Goal: Task Accomplishment & Management: Manage account settings

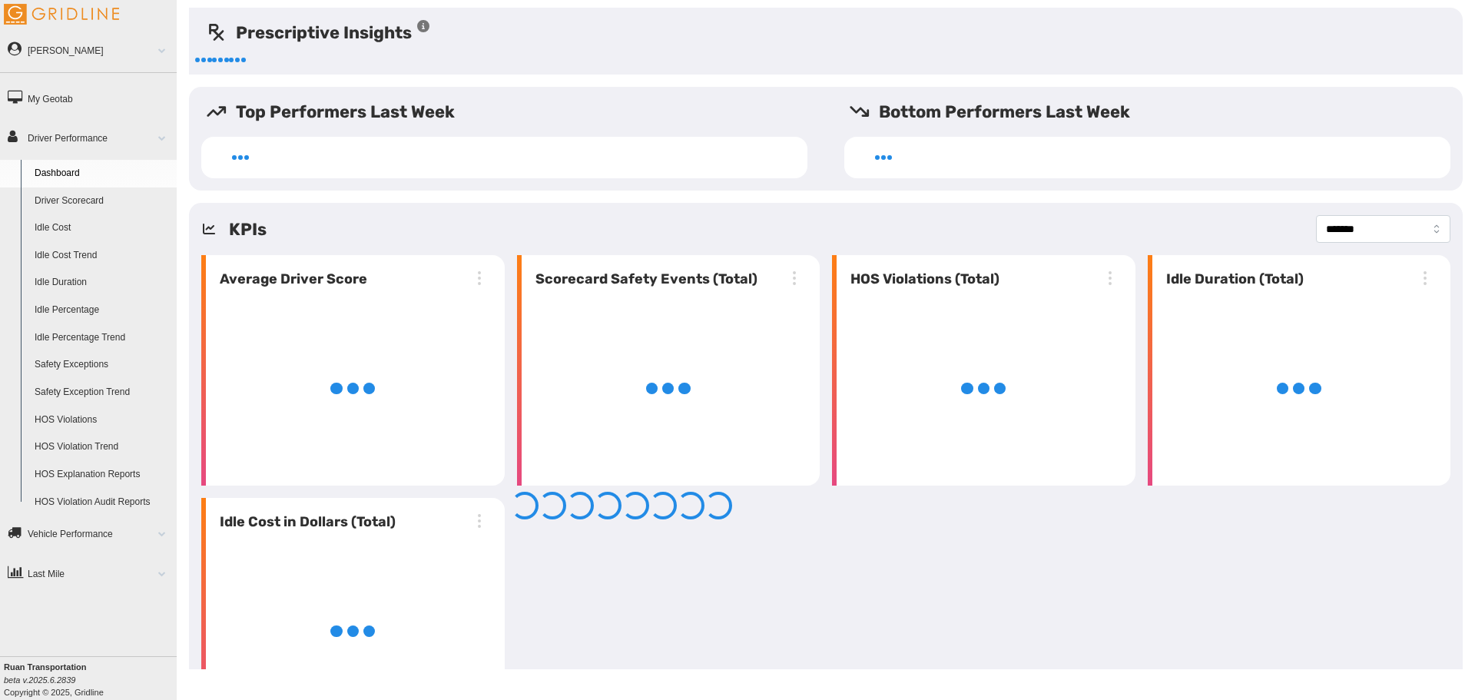
select select "**********"
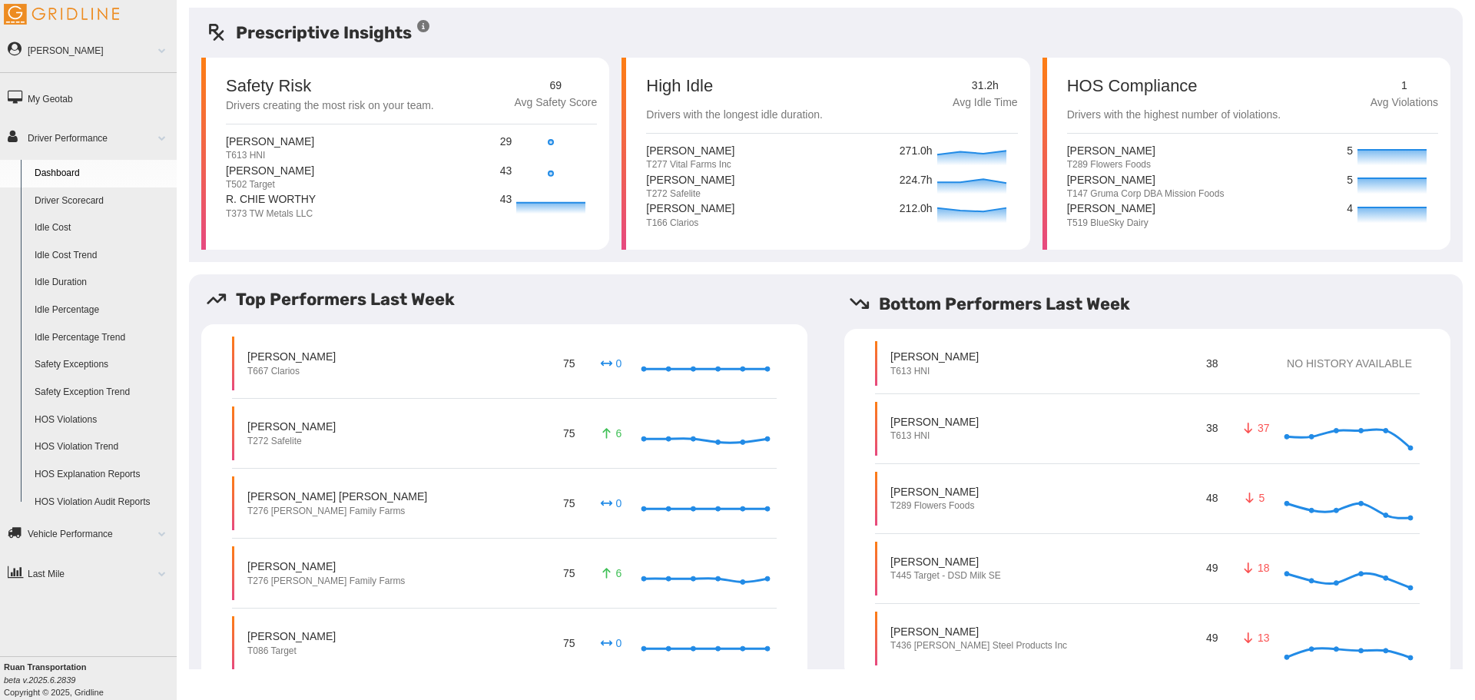
click at [124, 125] on link "Driver Performance" at bounding box center [88, 137] width 177 height 35
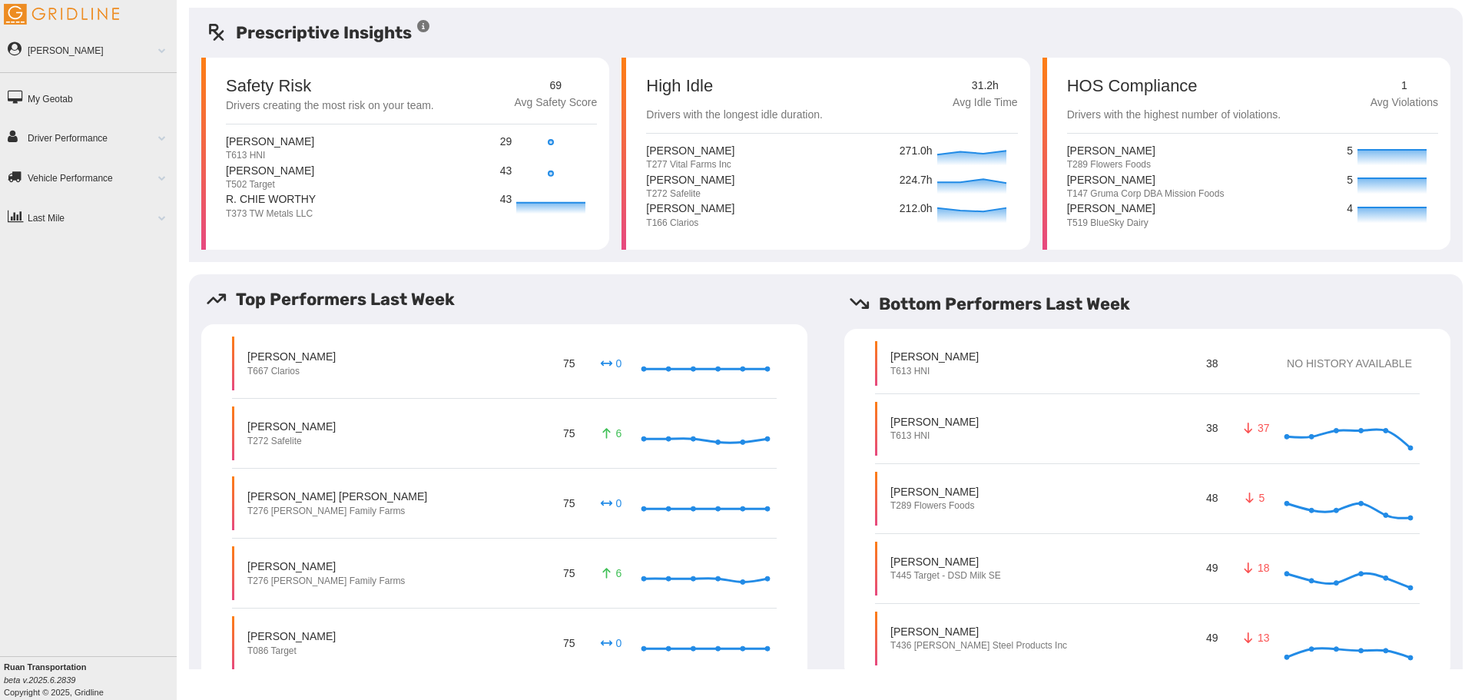
click at [66, 51] on link "[PERSON_NAME]" at bounding box center [88, 49] width 177 height 35
click at [58, 138] on link "Log Out" at bounding box center [102, 141] width 149 height 28
